Goal: Information Seeking & Learning: Learn about a topic

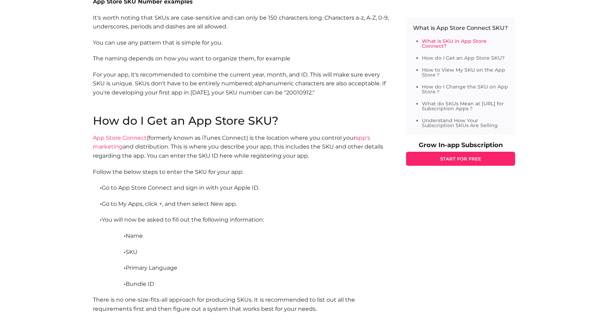
scroll to position [520, 0]
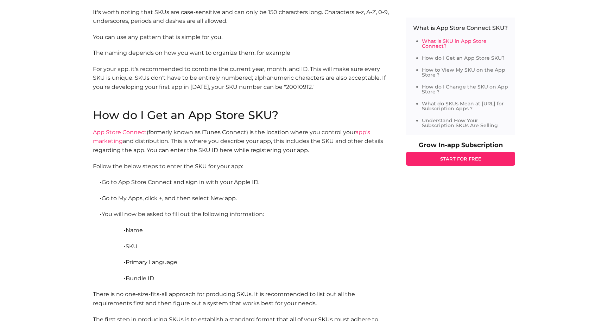
click at [121, 133] on link "App Store Connect" at bounding box center [120, 132] width 54 height 7
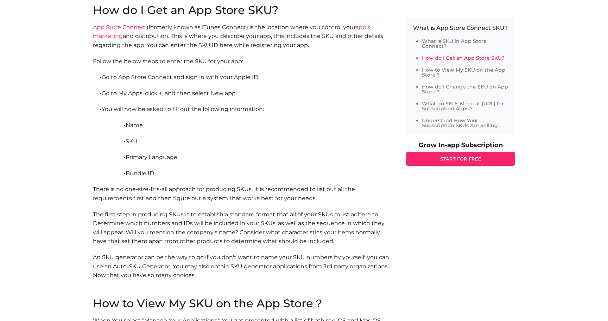
scroll to position [643, 0]
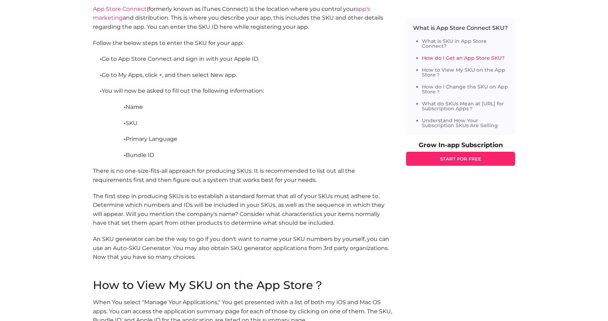
click at [136, 121] on p "· SKU" at bounding box center [242, 123] width 299 height 9
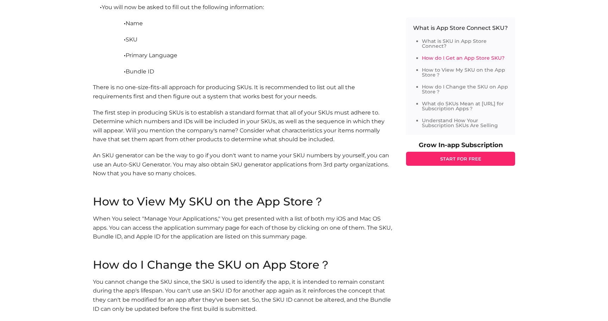
scroll to position [793, 0]
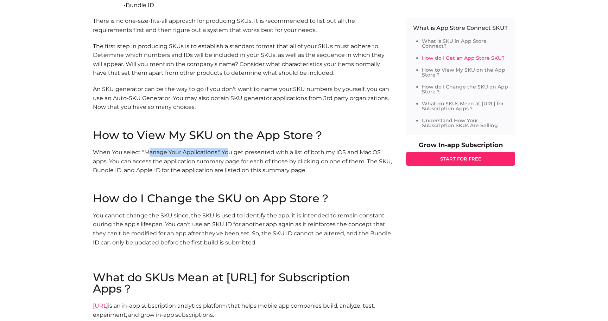
drag, startPoint x: 148, startPoint y: 154, endPoint x: 227, endPoint y: 152, distance: 79.1
click at [227, 152] on p "When You select "Manage Your Applications," You get presented with a list of bo…" at bounding box center [242, 170] width 299 height 45
click at [225, 165] on p "When You select "Manage Your Applications," You get presented with a list of bo…" at bounding box center [242, 170] width 299 height 45
drag, startPoint x: 177, startPoint y: 154, endPoint x: 232, endPoint y: 156, distance: 55.6
click at [232, 156] on p "When You select "Manage Your Applications," You get presented with a list of bo…" at bounding box center [242, 170] width 299 height 45
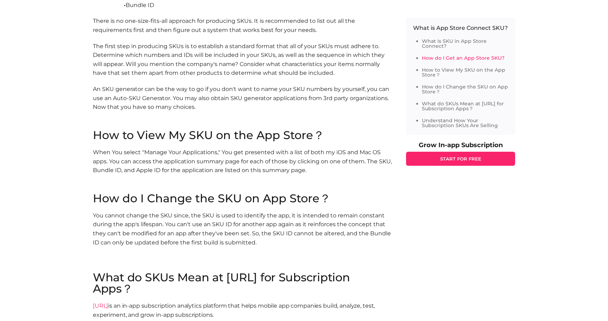
click at [322, 168] on p "When You select "Manage Your Applications," You get presented with a list of bo…" at bounding box center [242, 170] width 299 height 45
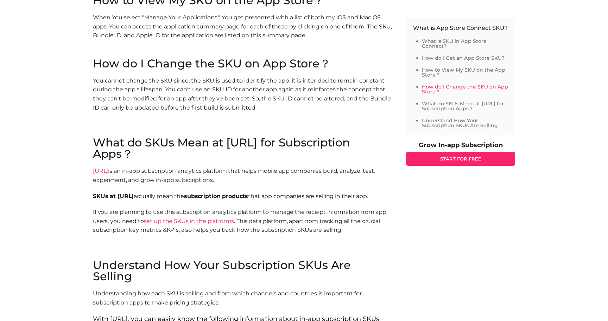
scroll to position [930, 0]
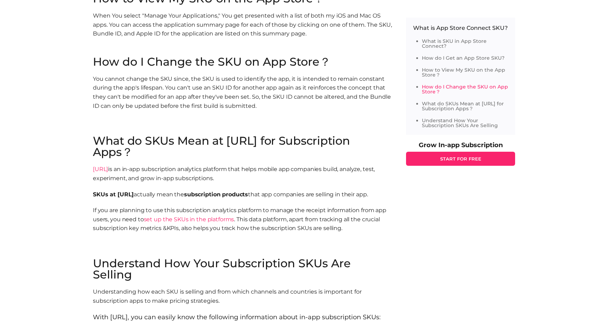
click at [206, 219] on link "set up the SKUs in the platforms" at bounding box center [189, 219] width 90 height 7
click at [211, 219] on link "set up the SKUs in the platforms" at bounding box center [189, 219] width 90 height 7
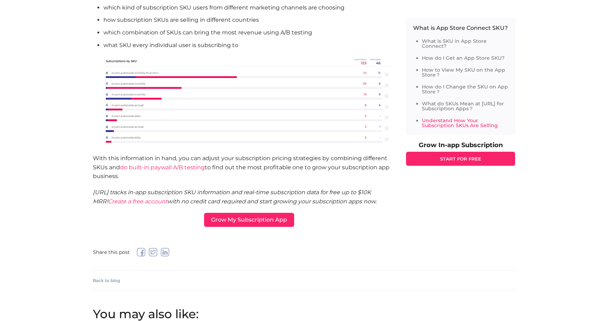
scroll to position [1272, 0]
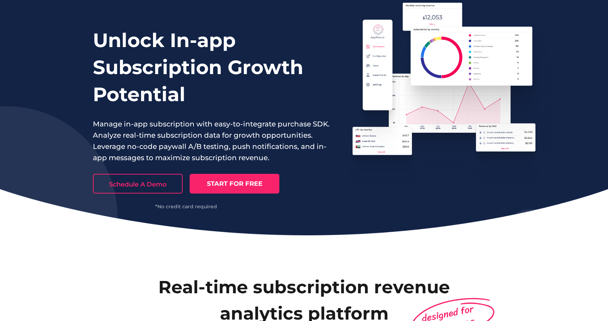
scroll to position [27, 0]
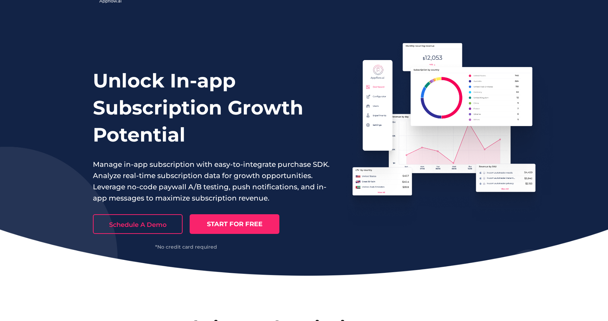
click at [254, 222] on link "START FOR FREE" at bounding box center [235, 225] width 90 height 20
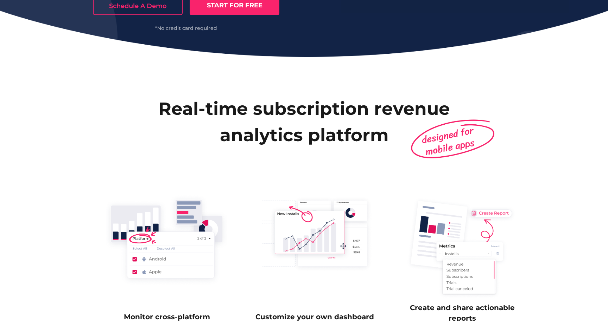
scroll to position [0, 0]
